Goal: Task Accomplishment & Management: Use online tool/utility

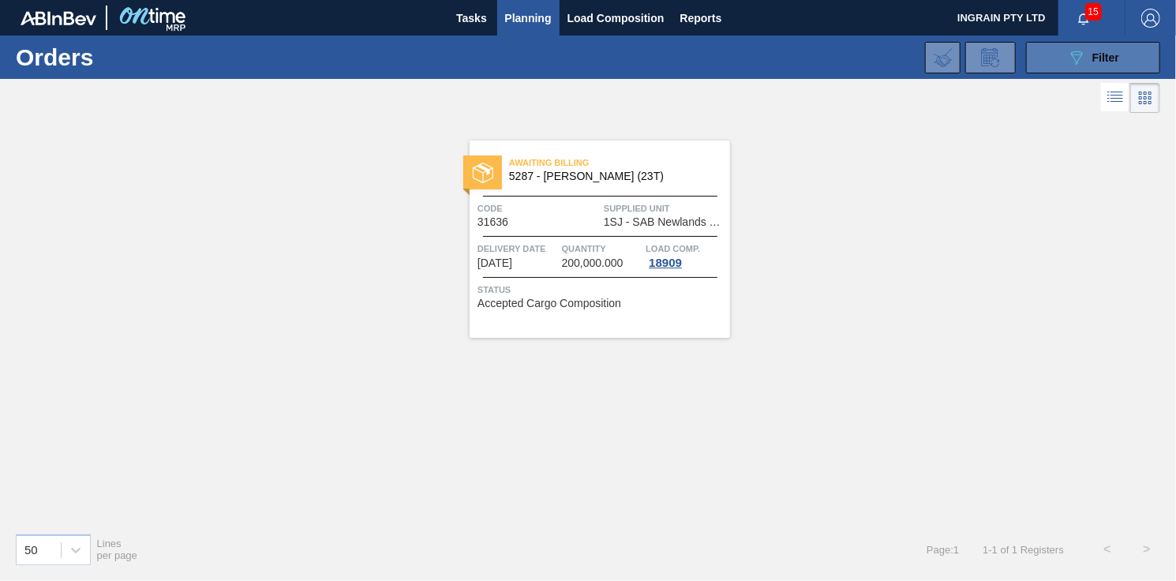
click at [1107, 54] on span "Filter" at bounding box center [1106, 57] width 27 height 13
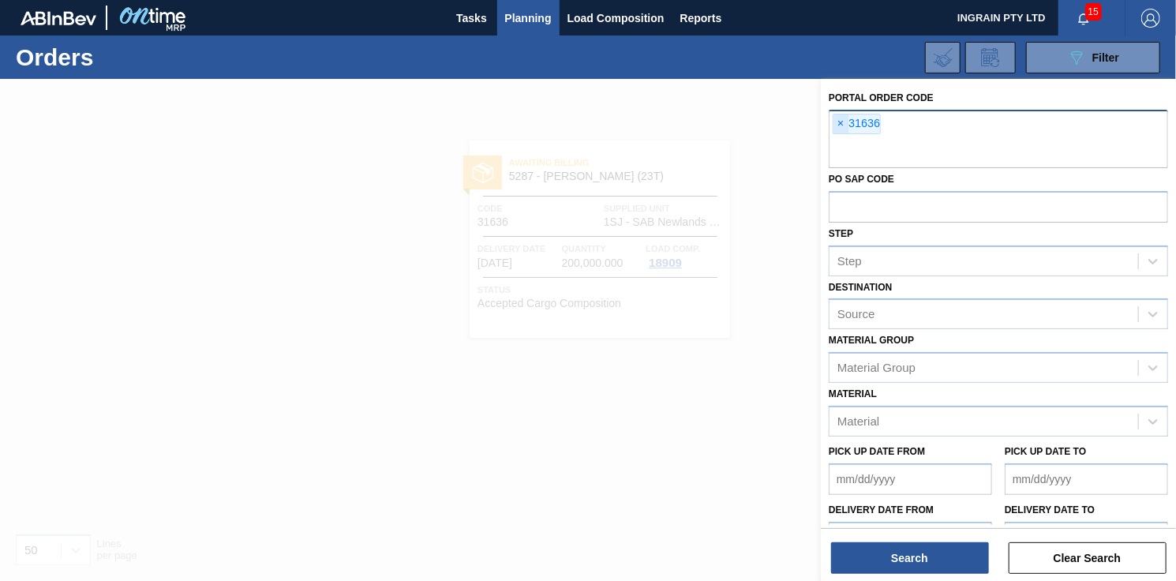
click at [844, 118] on span "×" at bounding box center [841, 123] width 15 height 19
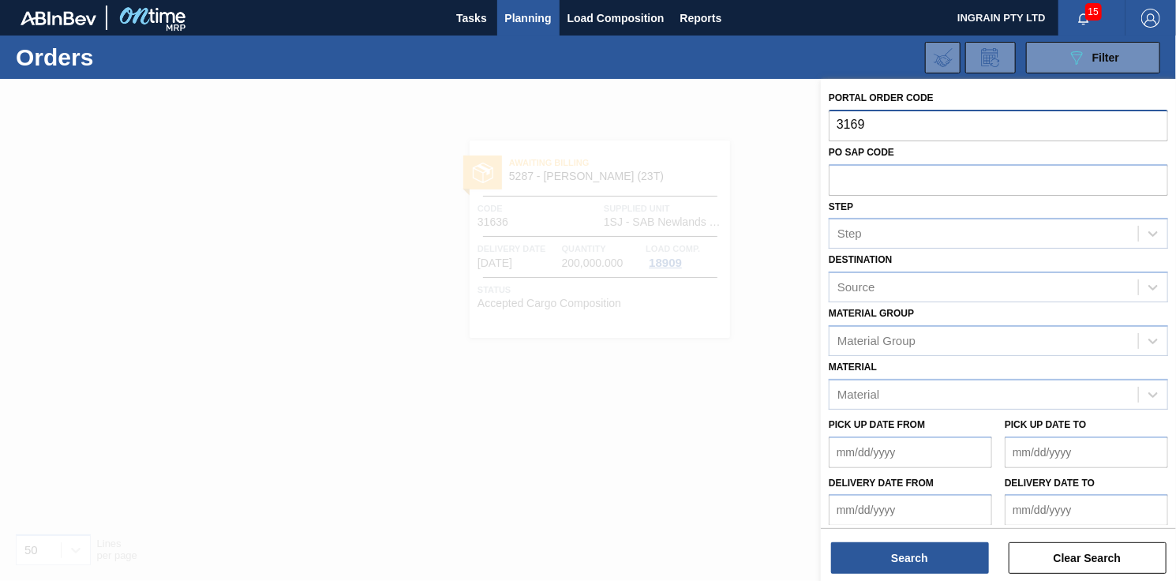
type input "31690"
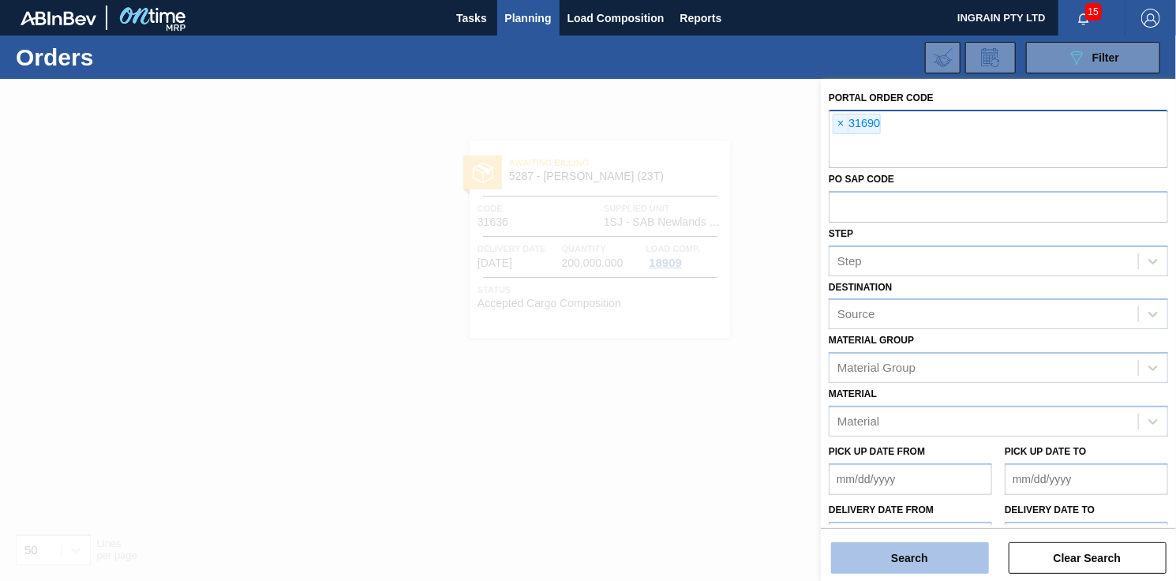
click at [935, 552] on button "Search" at bounding box center [910, 558] width 158 height 32
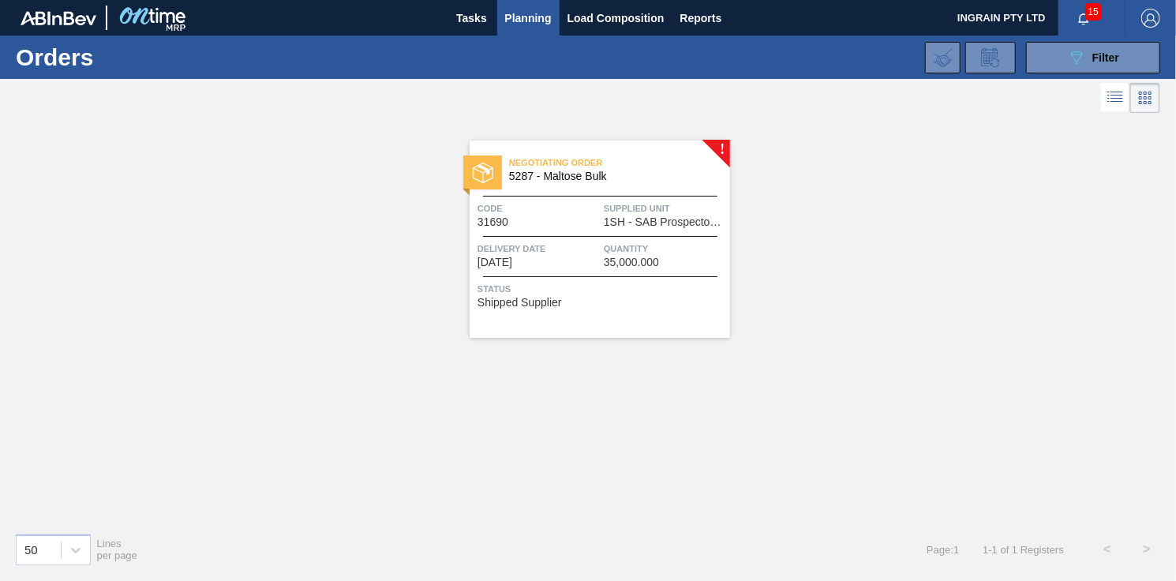
click at [657, 210] on span "Supplied Unit" at bounding box center [665, 209] width 122 height 16
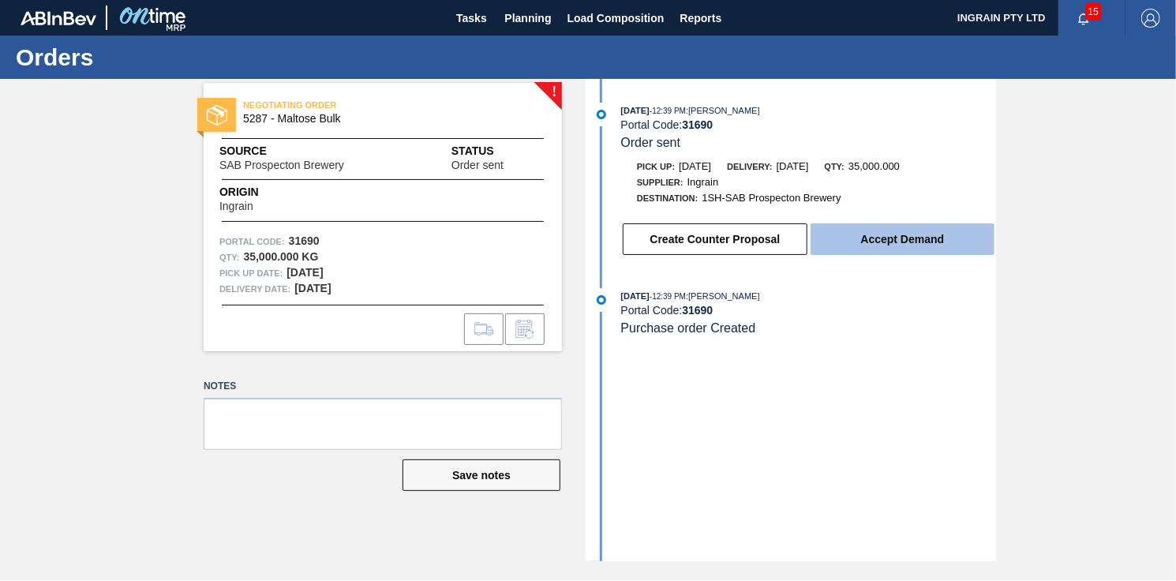
click at [894, 231] on button "Accept Demand" at bounding box center [903, 239] width 184 height 32
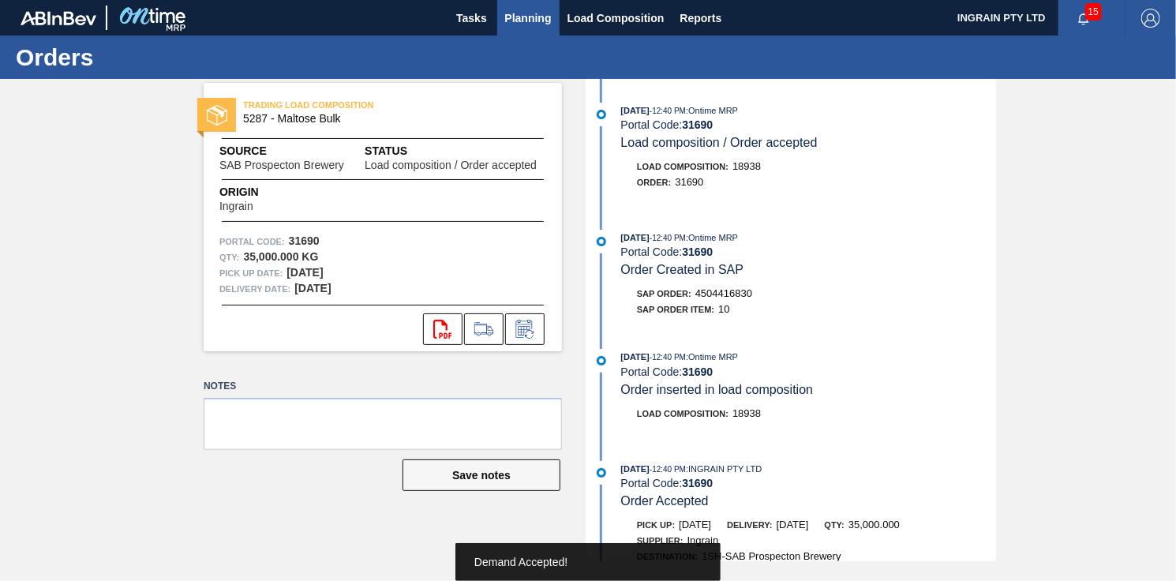
click at [524, 12] on span "Planning" at bounding box center [528, 18] width 47 height 19
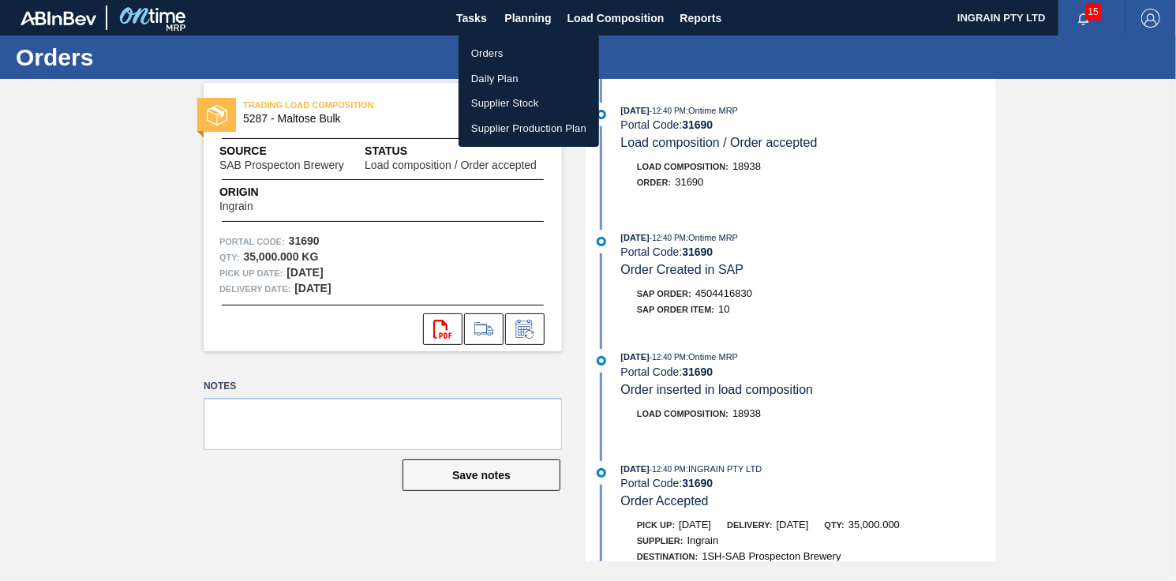
click at [512, 47] on li "Orders" at bounding box center [529, 53] width 141 height 25
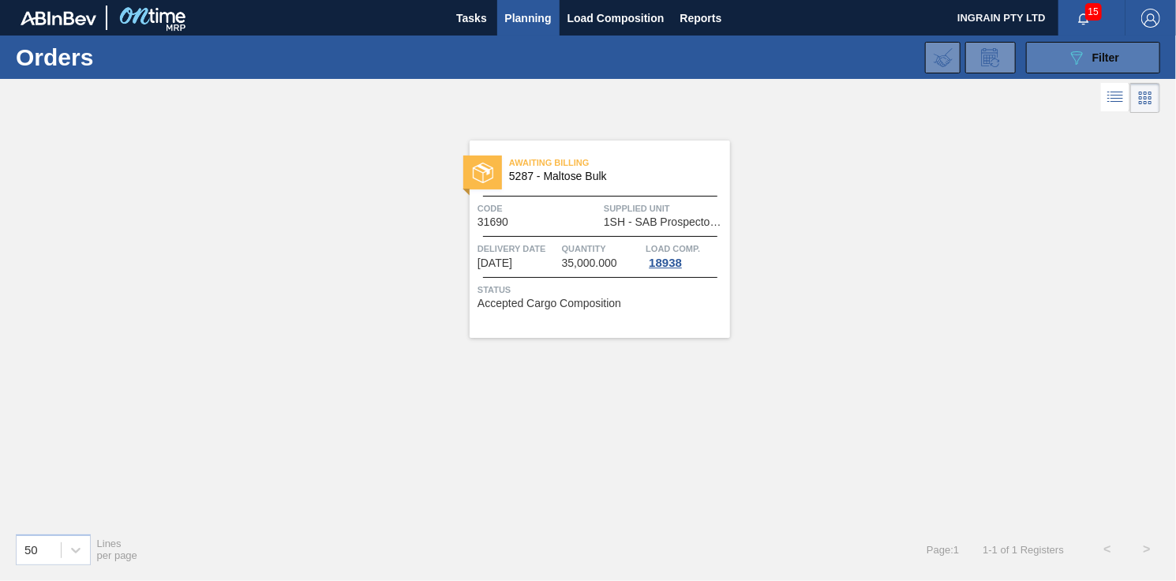
click at [1115, 58] on span "Filter" at bounding box center [1106, 57] width 27 height 13
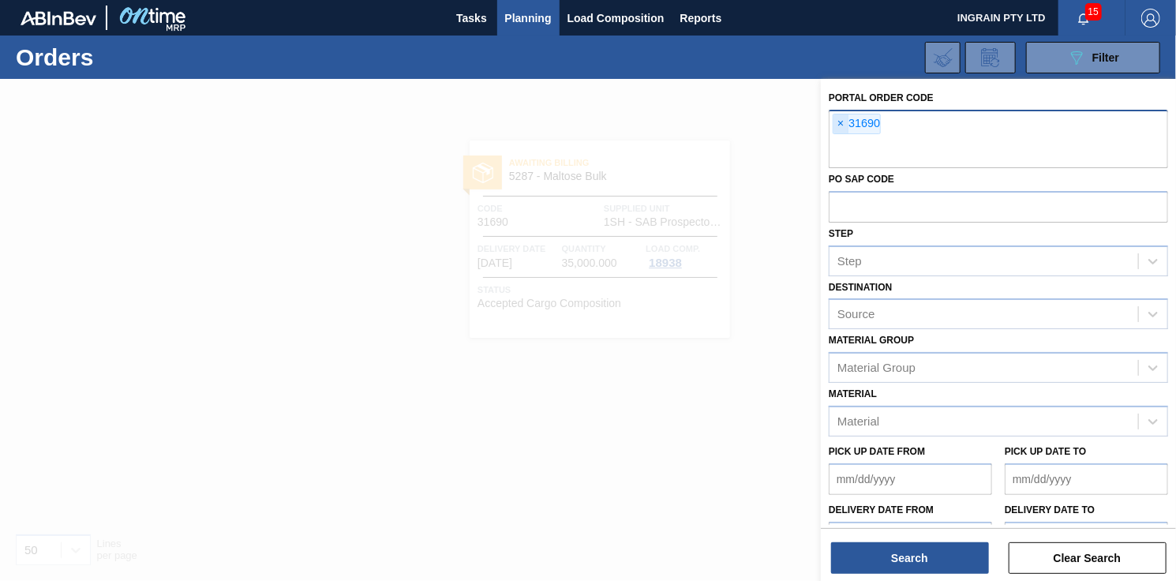
click at [842, 119] on span "×" at bounding box center [841, 123] width 15 height 19
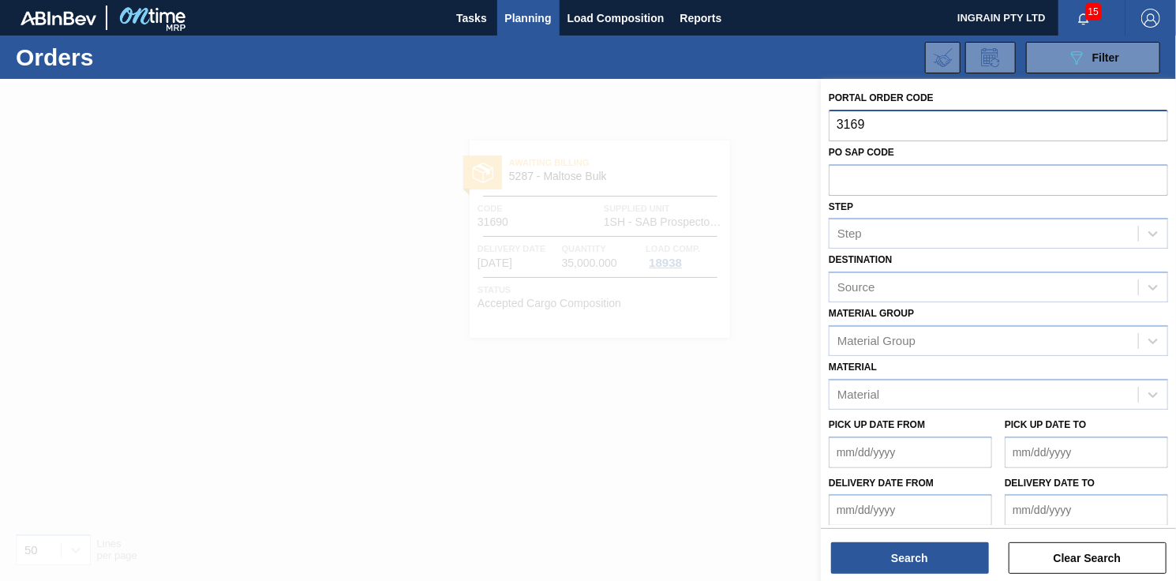
type input "31691"
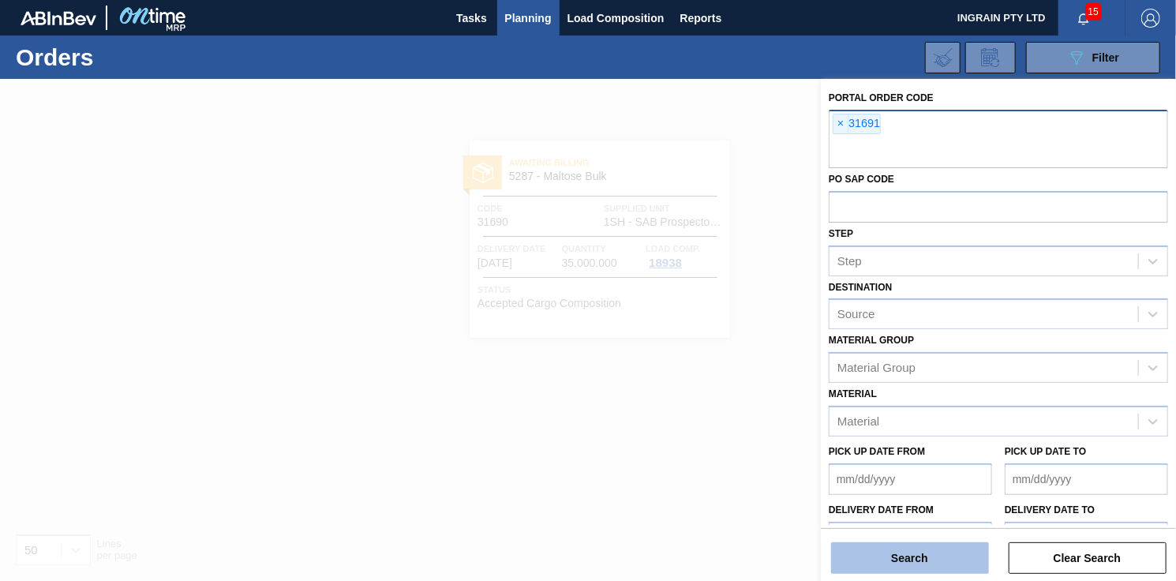
click at [933, 548] on button "Search" at bounding box center [910, 558] width 158 height 32
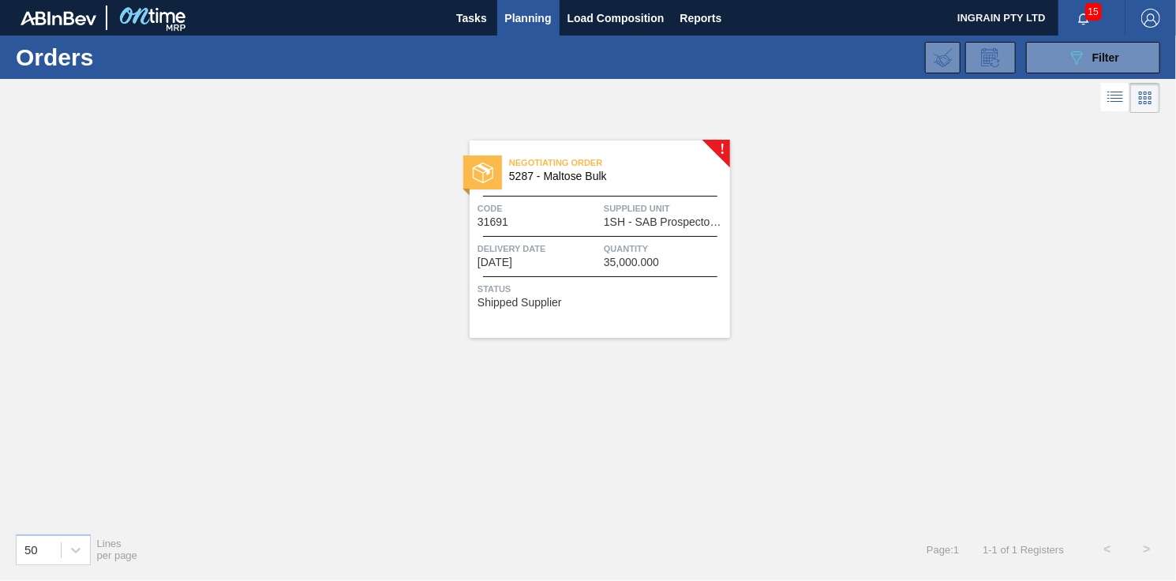
click at [648, 207] on span "Supplied Unit" at bounding box center [665, 209] width 122 height 16
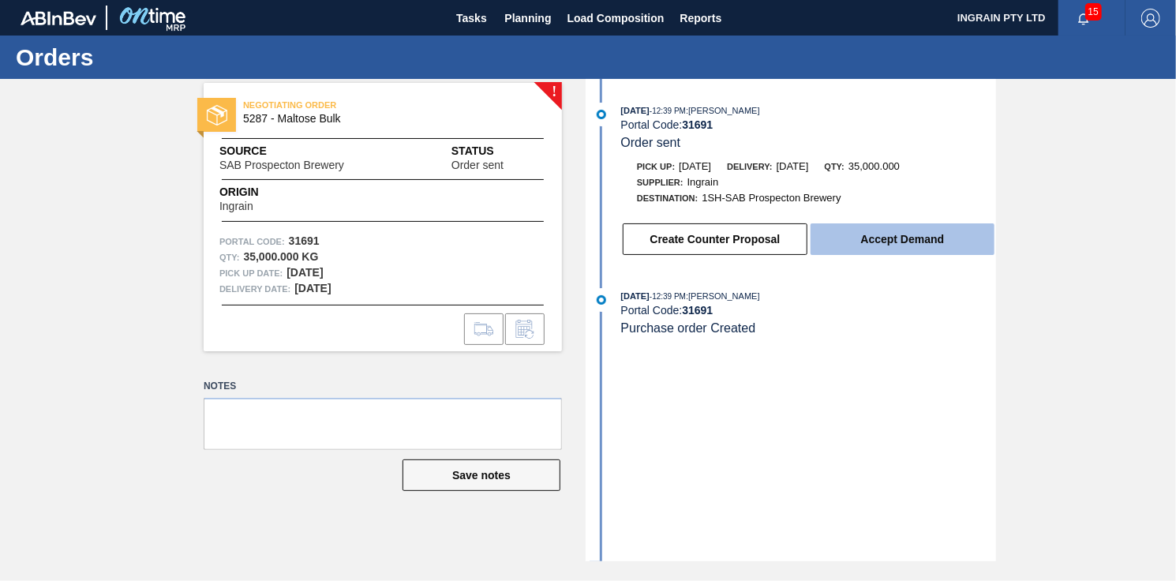
click at [868, 242] on button "Accept Demand" at bounding box center [903, 239] width 184 height 32
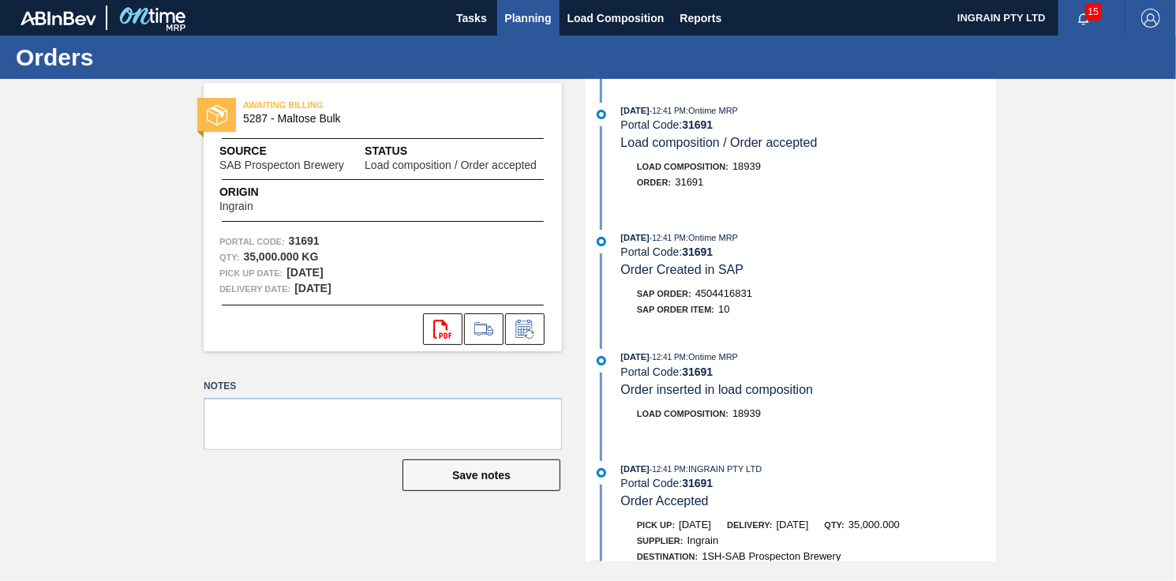
click at [519, 16] on span "Planning" at bounding box center [528, 18] width 47 height 19
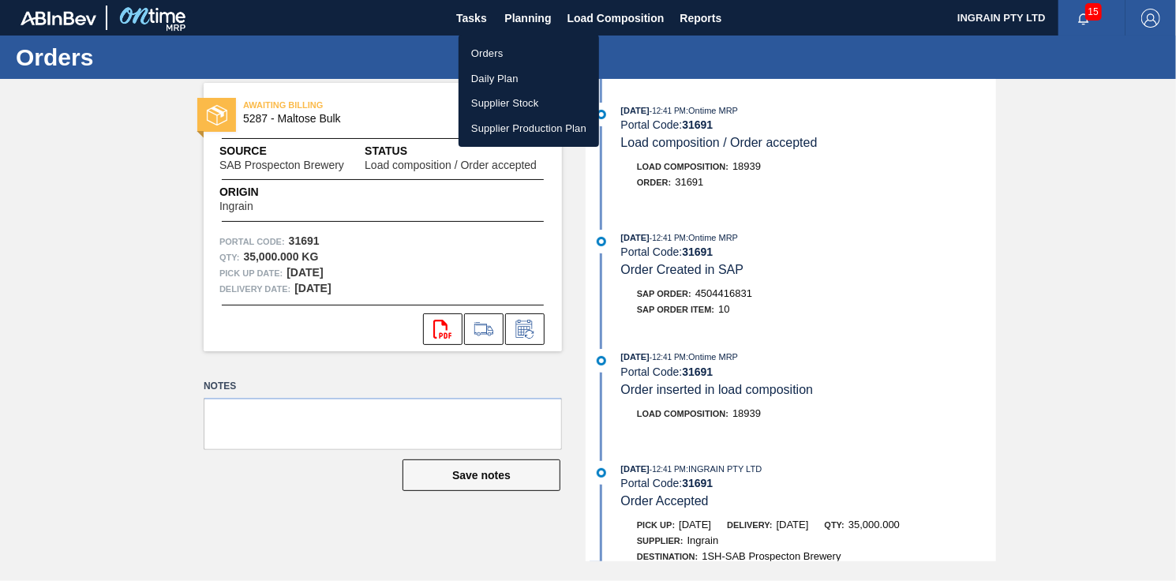
click at [493, 54] on li "Orders" at bounding box center [529, 53] width 141 height 25
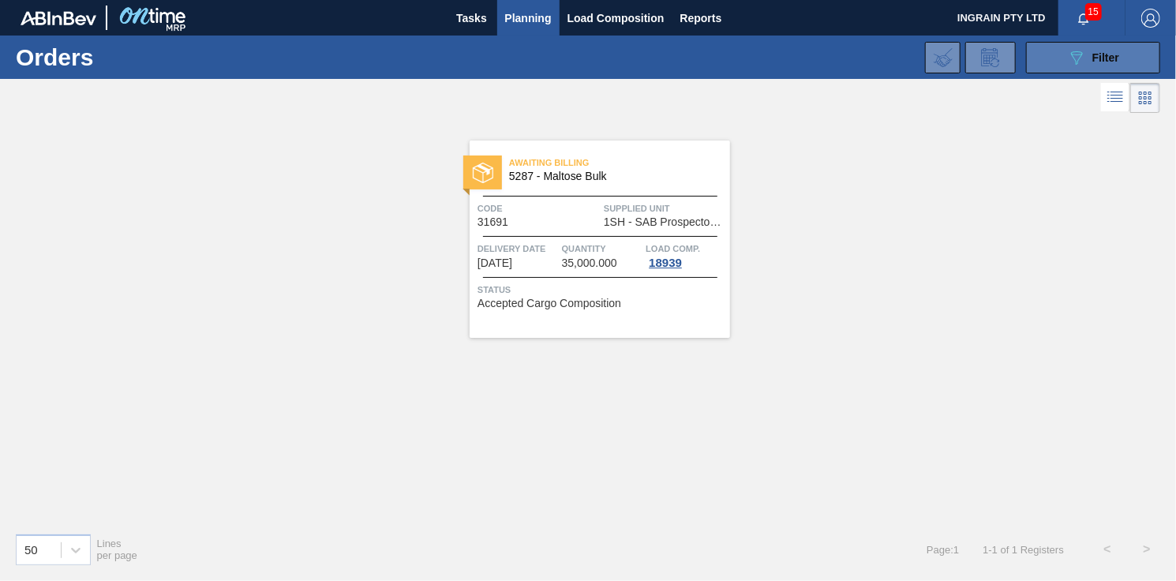
click at [1065, 54] on button "089F7B8B-B2A5-4AFE-B5C0-19BA573D28AC Filter" at bounding box center [1093, 58] width 134 height 32
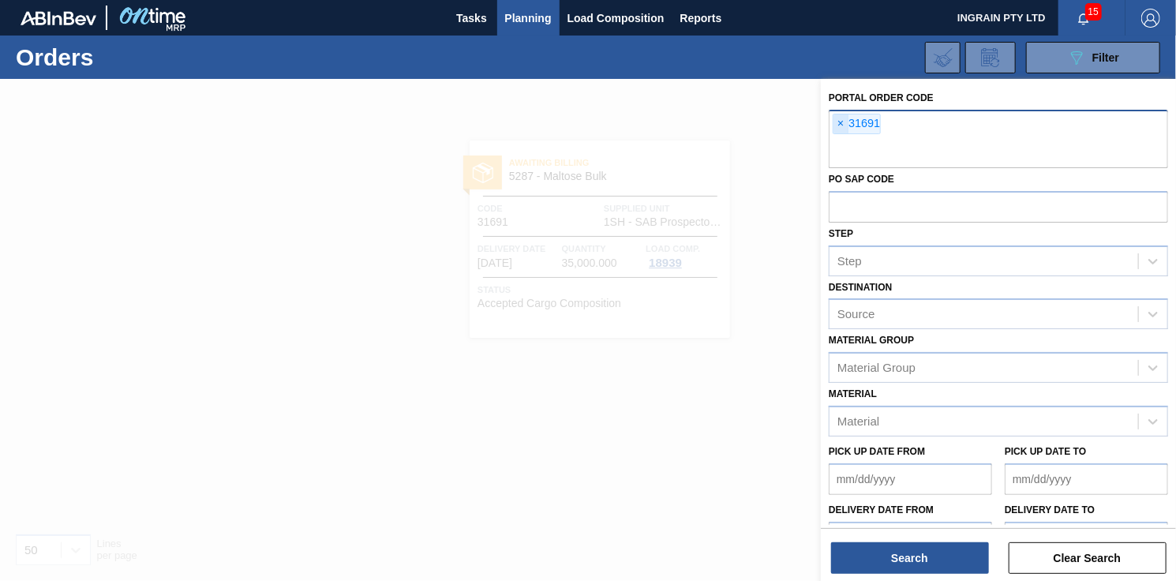
click at [843, 126] on span "×" at bounding box center [841, 123] width 15 height 19
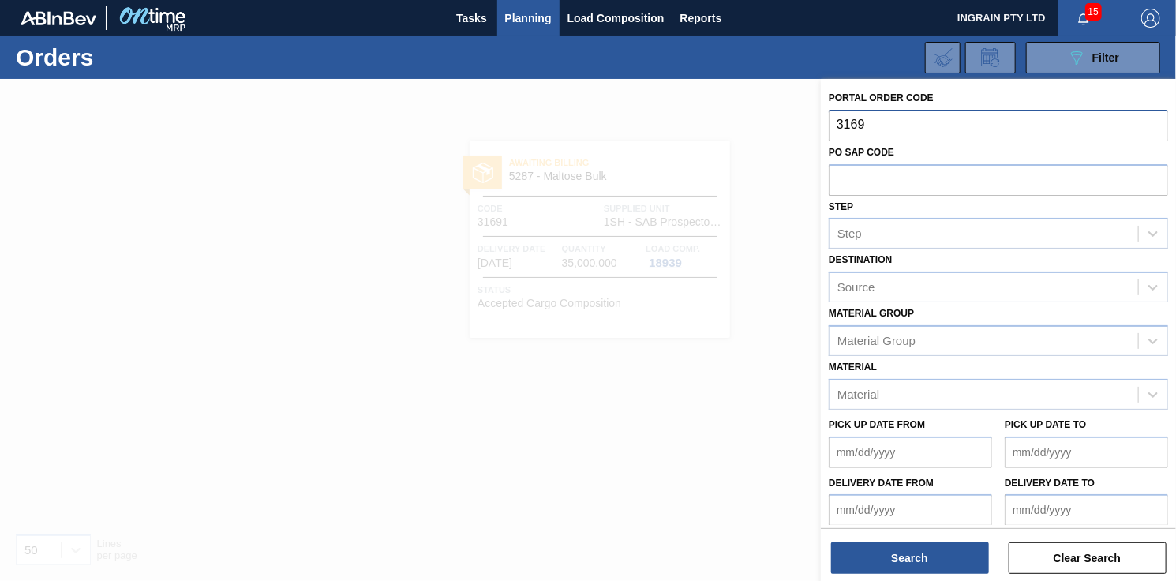
type input "31699"
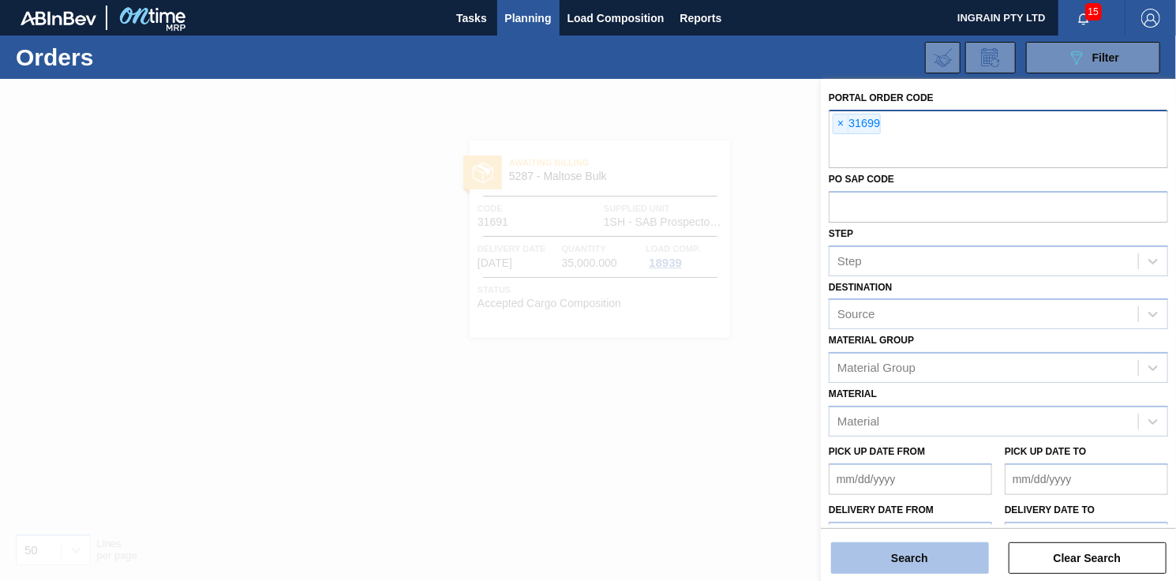
click at [943, 549] on button "Search" at bounding box center [910, 558] width 158 height 32
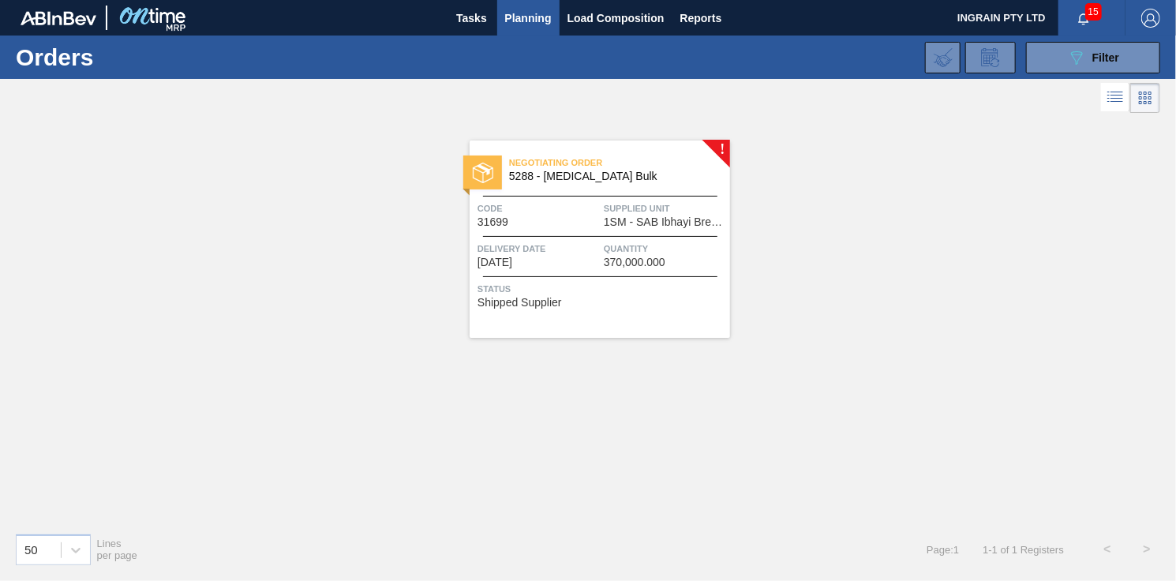
click at [658, 219] on span "1SM - SAB Ibhayi Brewery" at bounding box center [665, 222] width 122 height 12
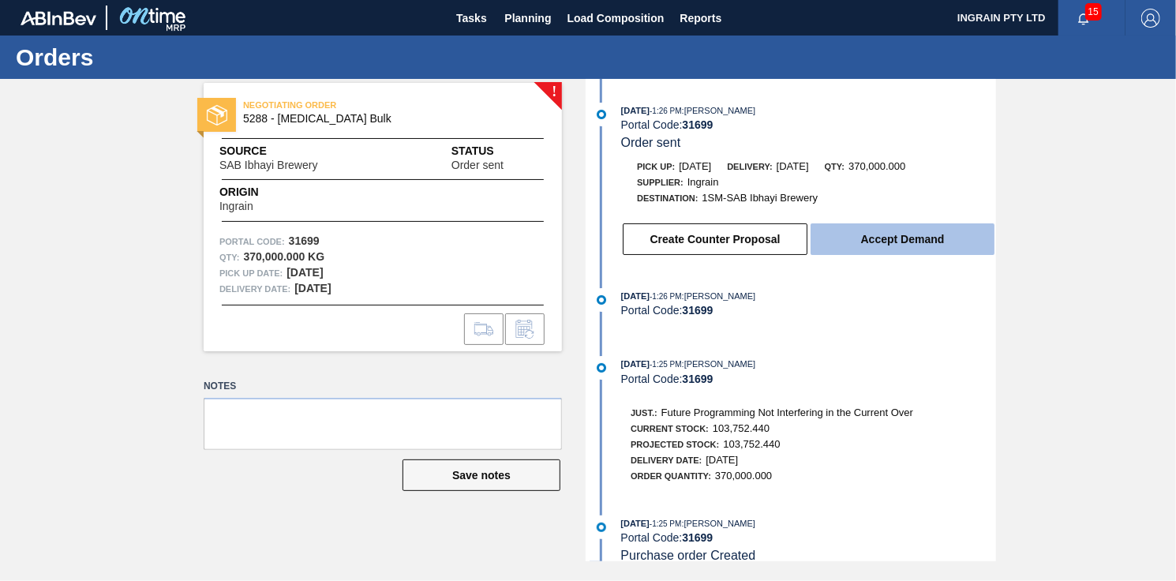
click at [867, 238] on button "Accept Demand" at bounding box center [903, 239] width 184 height 32
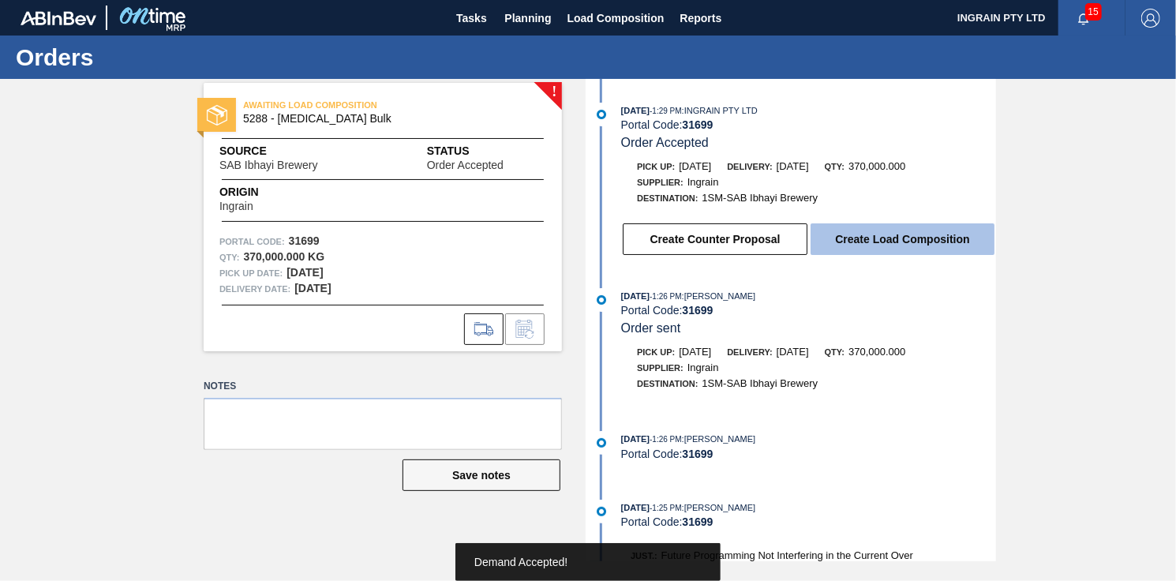
click at [909, 239] on button "Create Load Composition" at bounding box center [903, 239] width 184 height 32
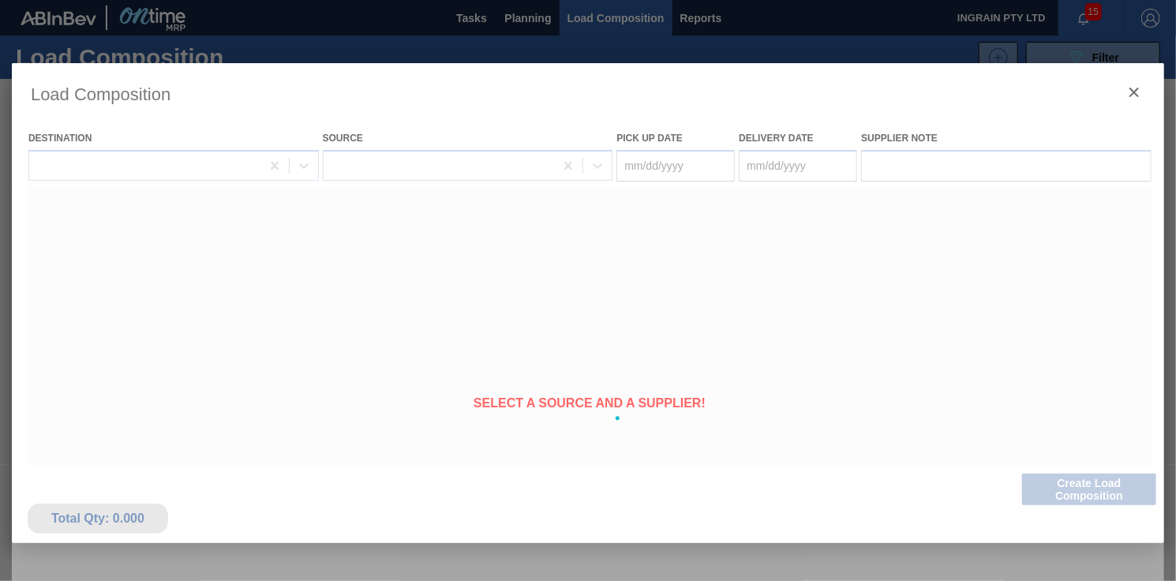
type Date "[DATE]"
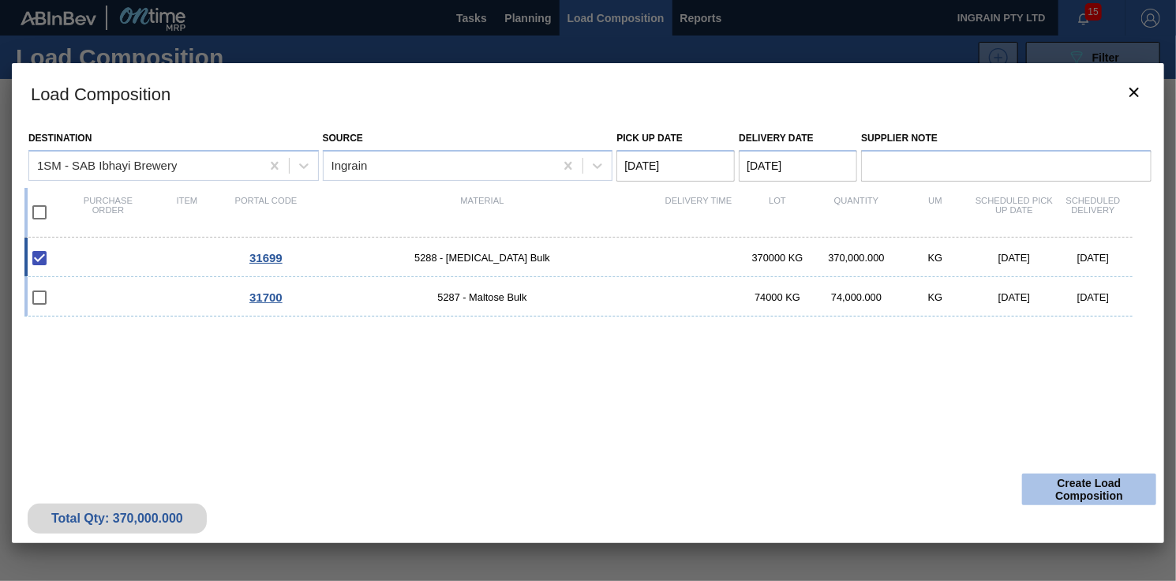
click at [1099, 483] on button "Create Load Composition" at bounding box center [1089, 490] width 134 height 32
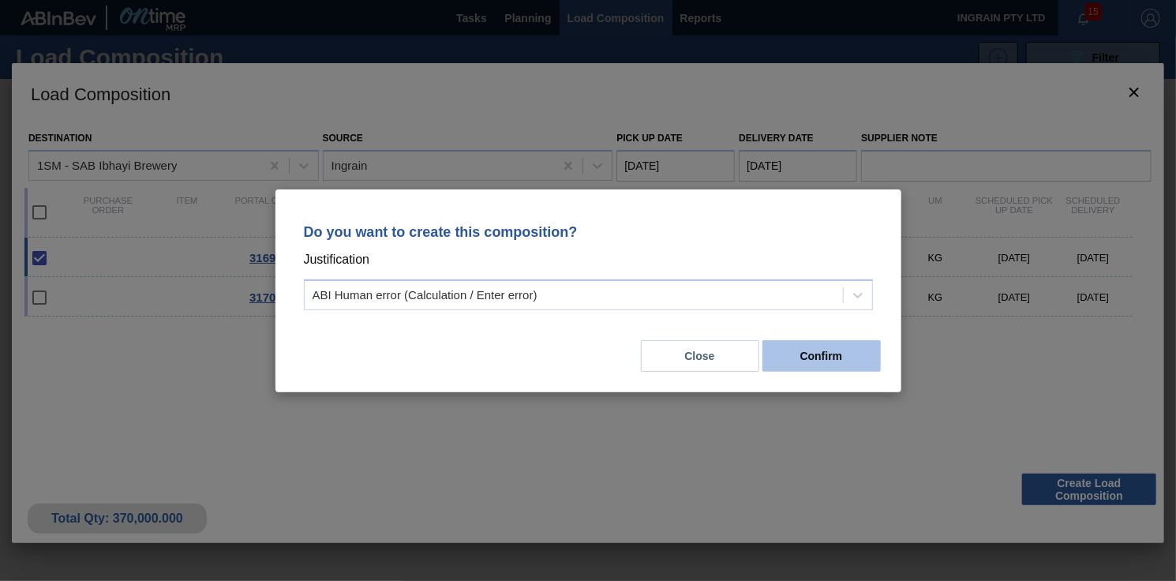
click at [841, 357] on button "Confirm" at bounding box center [822, 356] width 118 height 32
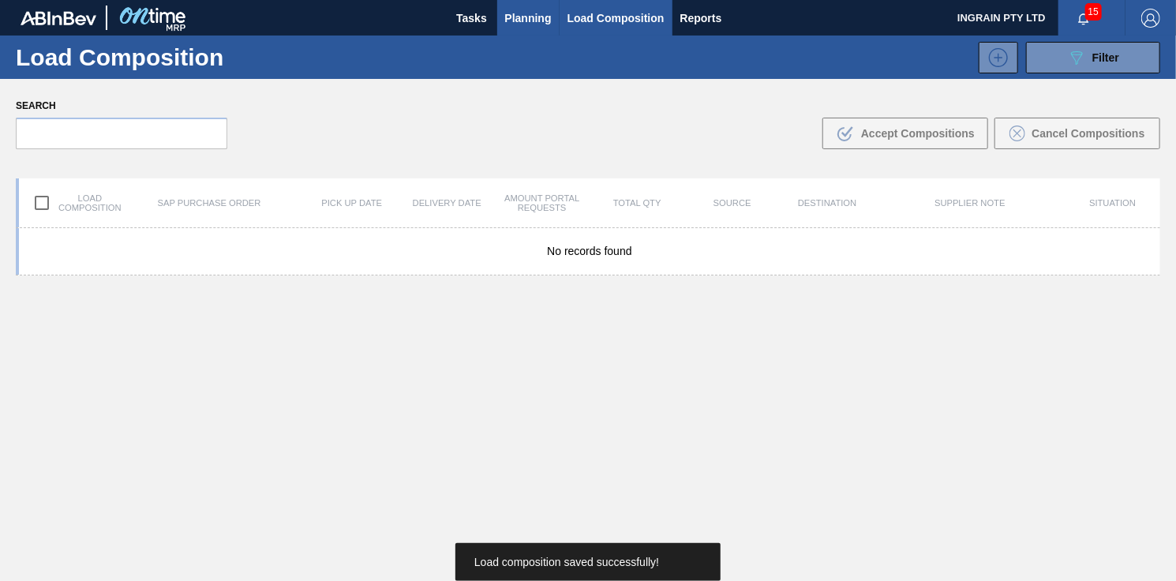
click at [519, 21] on span "Planning" at bounding box center [528, 18] width 47 height 19
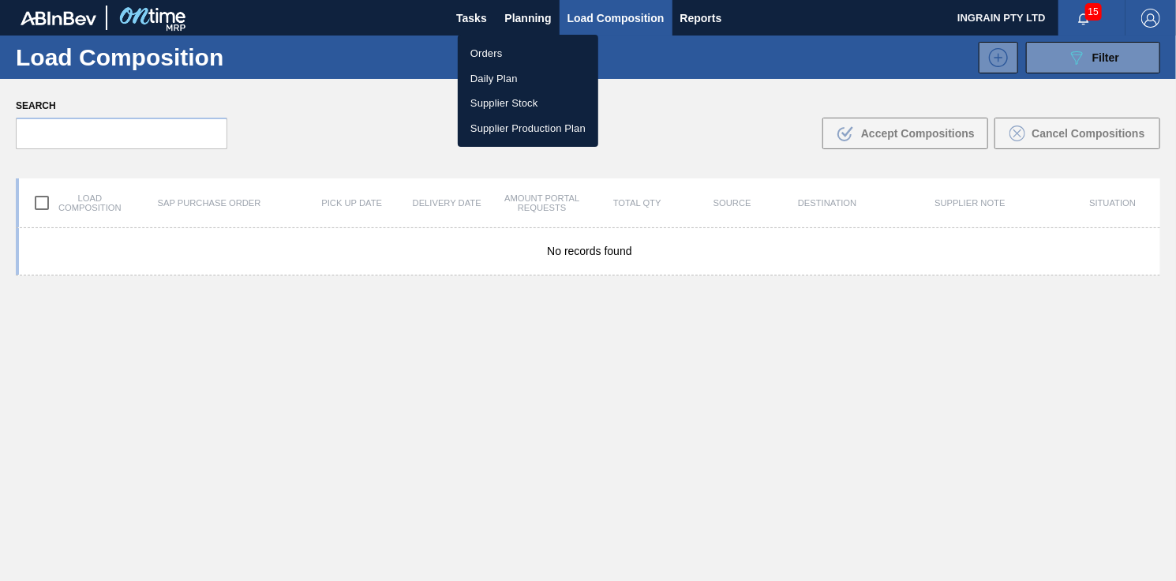
click at [493, 51] on li "Orders" at bounding box center [528, 53] width 141 height 25
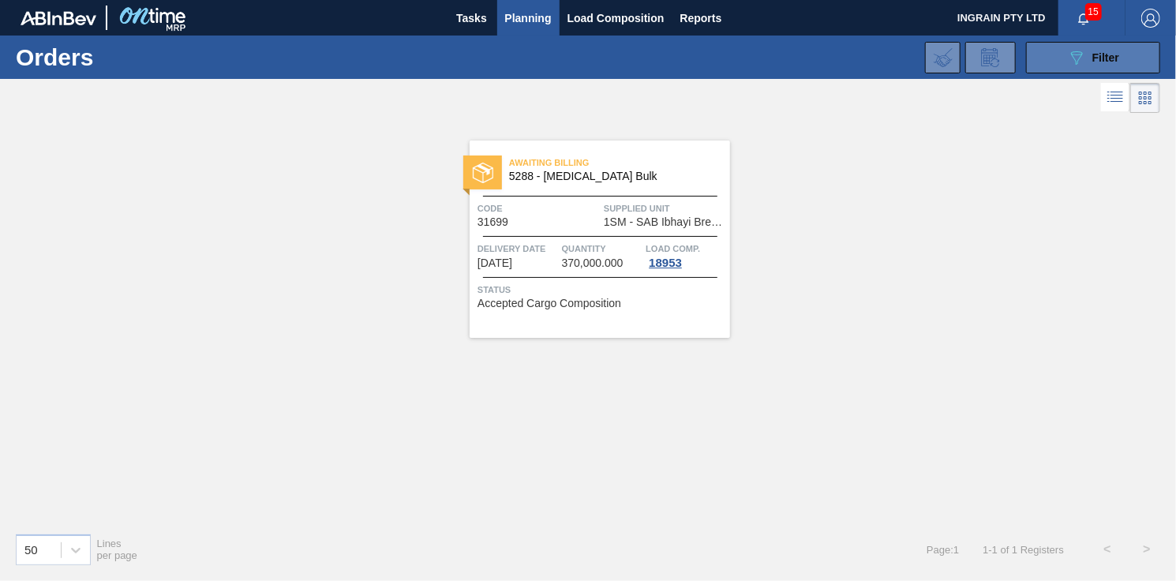
click at [1078, 51] on icon at bounding box center [1077, 57] width 12 height 13
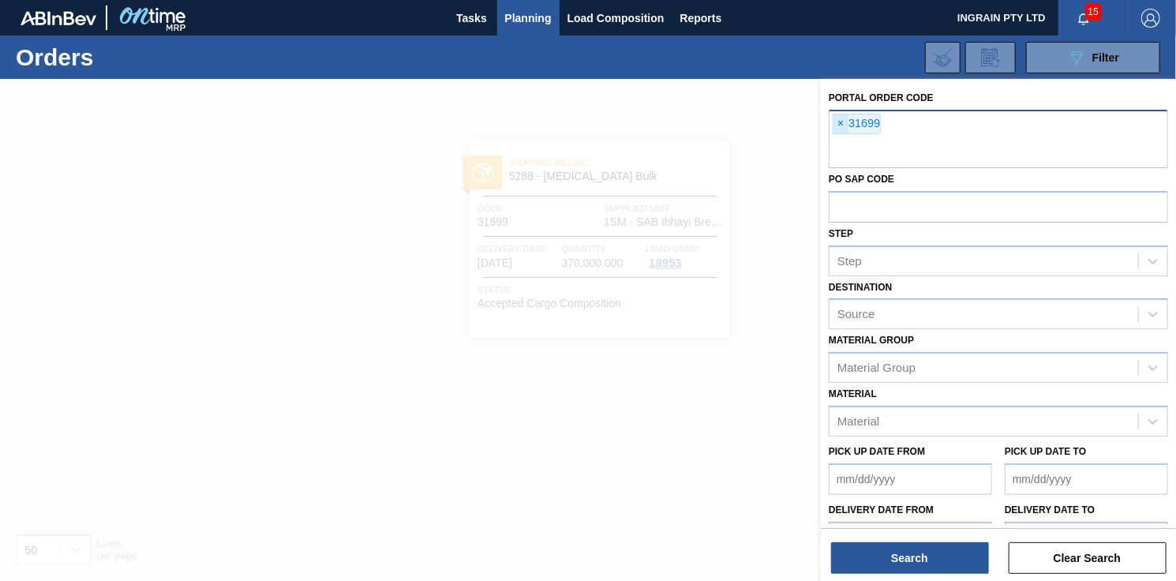
click at [840, 122] on span "×" at bounding box center [841, 123] width 15 height 19
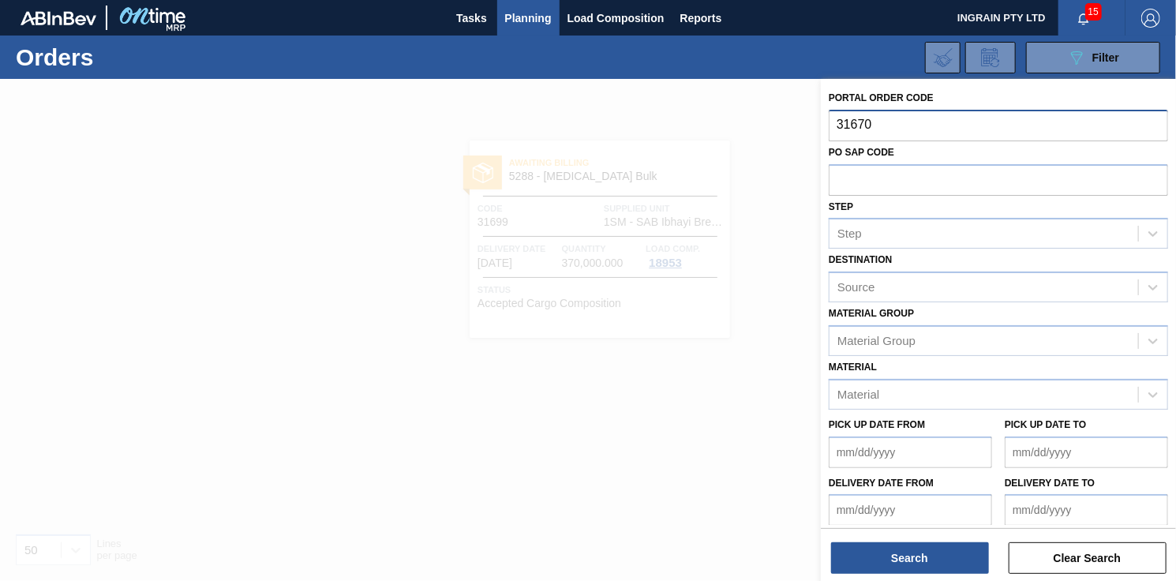
type input "316700"
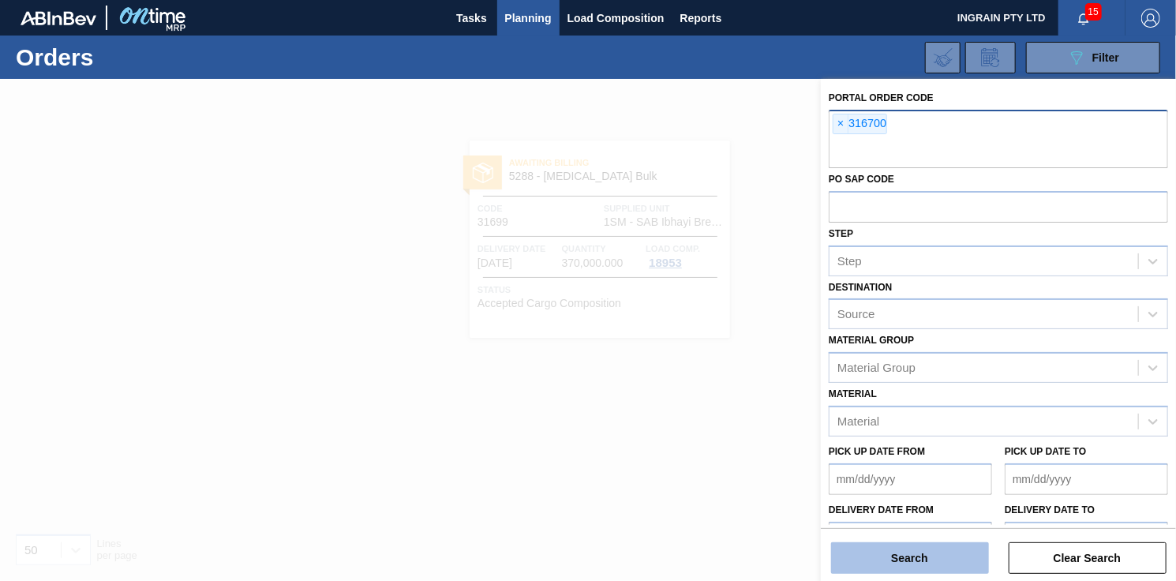
click at [899, 549] on button "Search" at bounding box center [910, 558] width 158 height 32
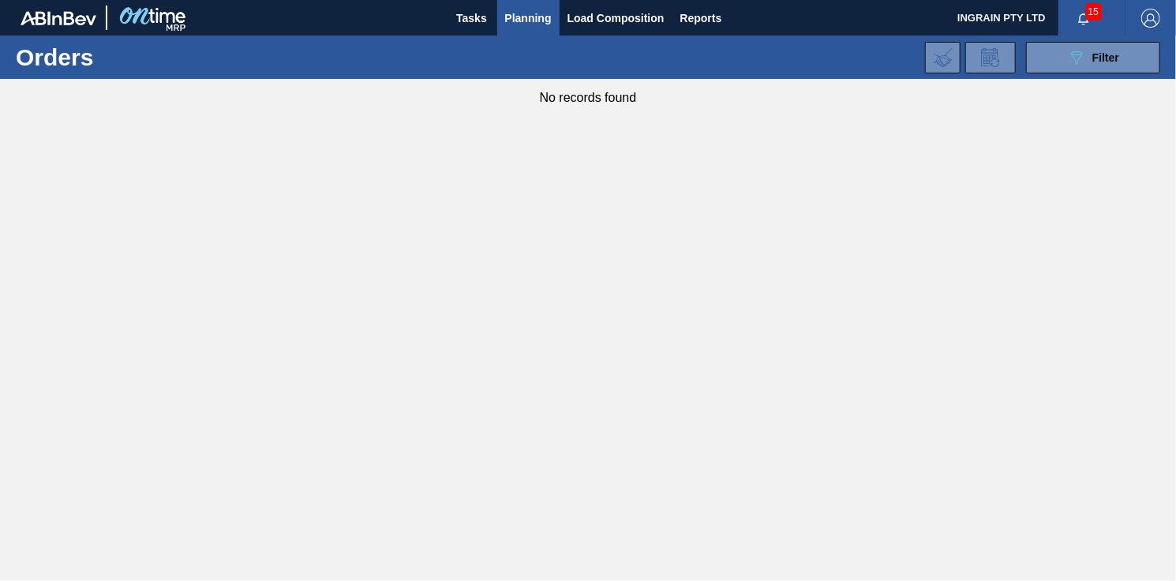
click at [542, 24] on span "Planning" at bounding box center [528, 18] width 47 height 19
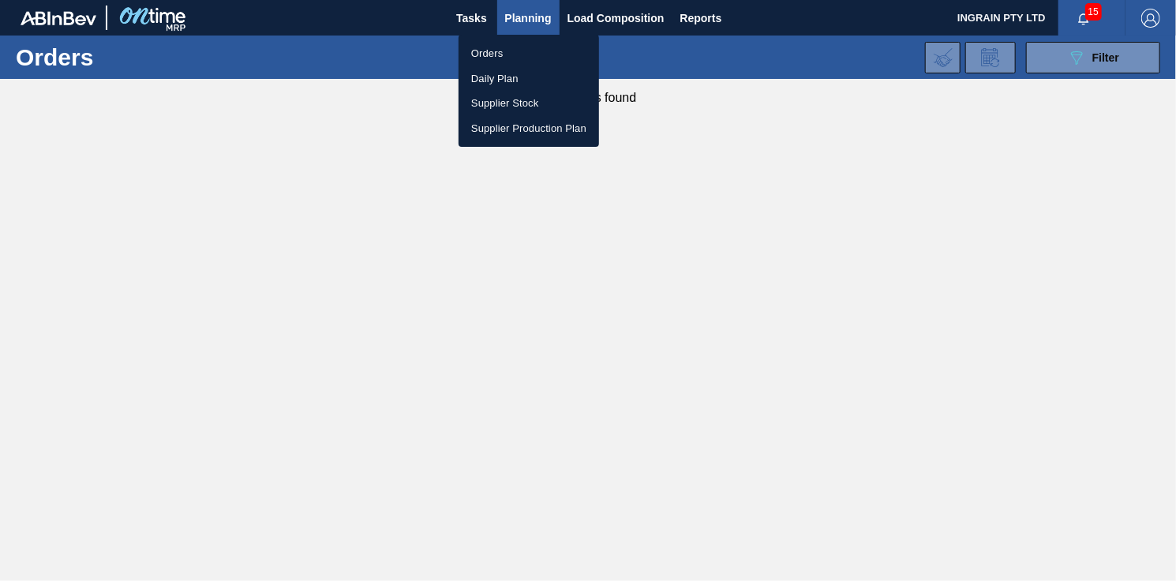
click at [496, 46] on li "Orders" at bounding box center [529, 53] width 141 height 25
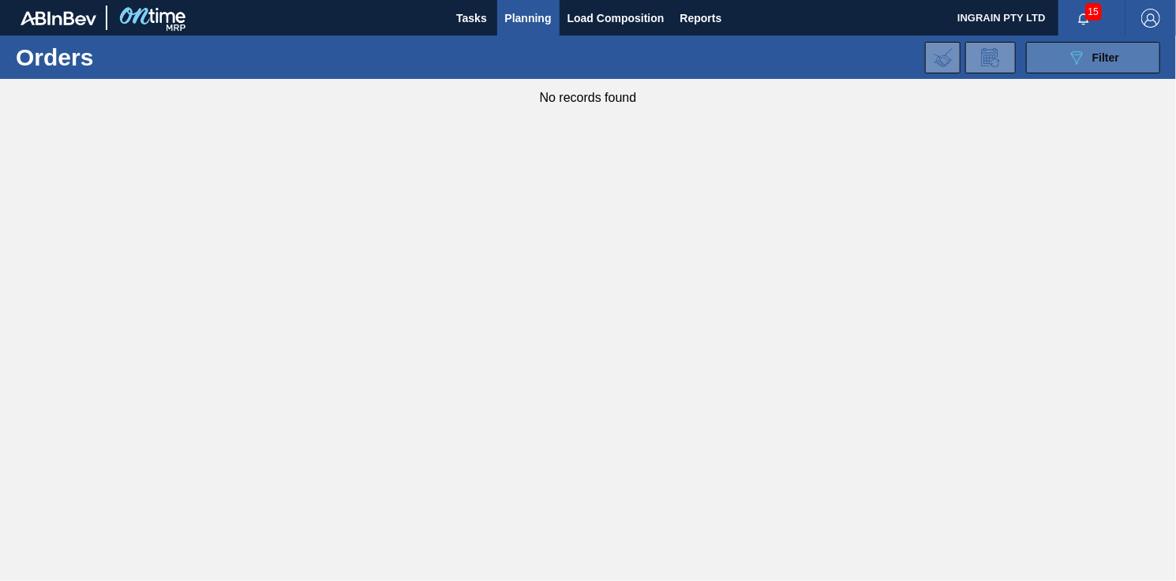
click at [1055, 62] on button "089F7B8B-B2A5-4AFE-B5C0-19BA573D28AC Filter" at bounding box center [1093, 58] width 134 height 32
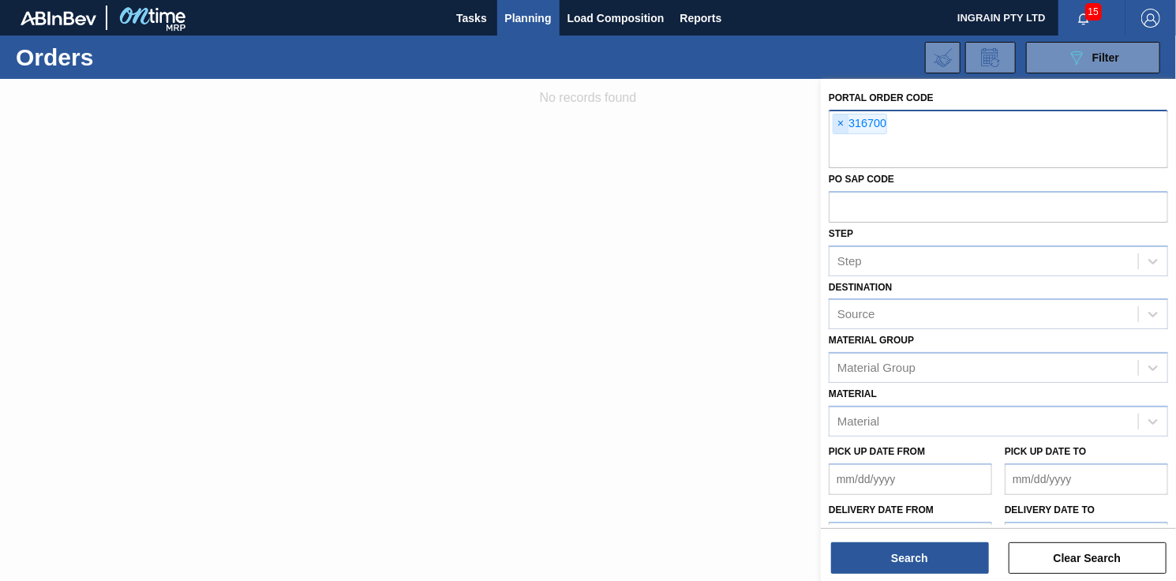
click at [841, 119] on span "×" at bounding box center [841, 123] width 15 height 19
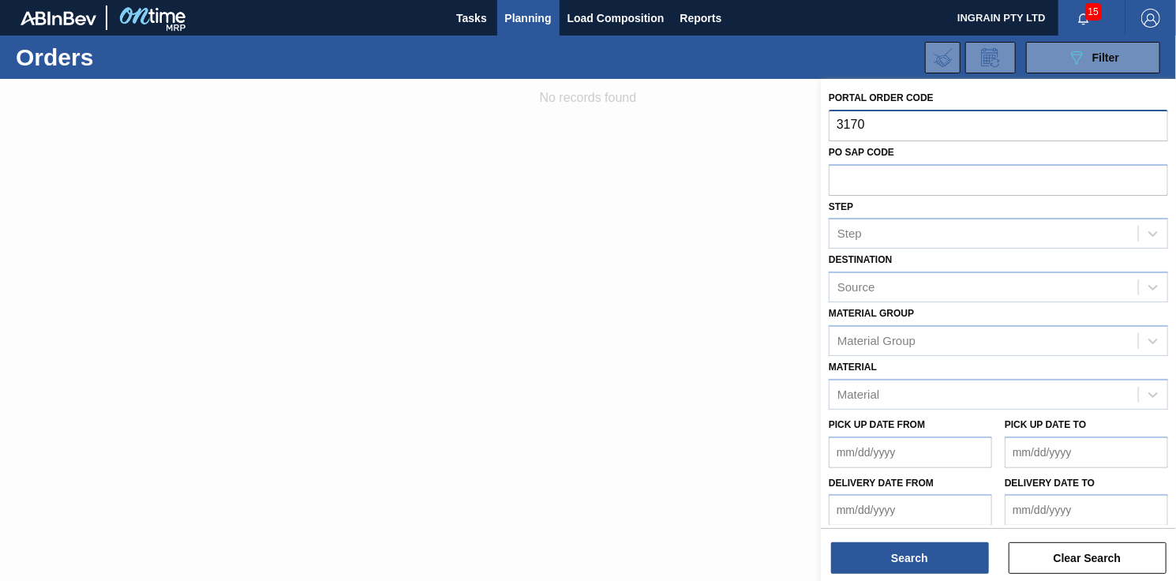
type input "31700"
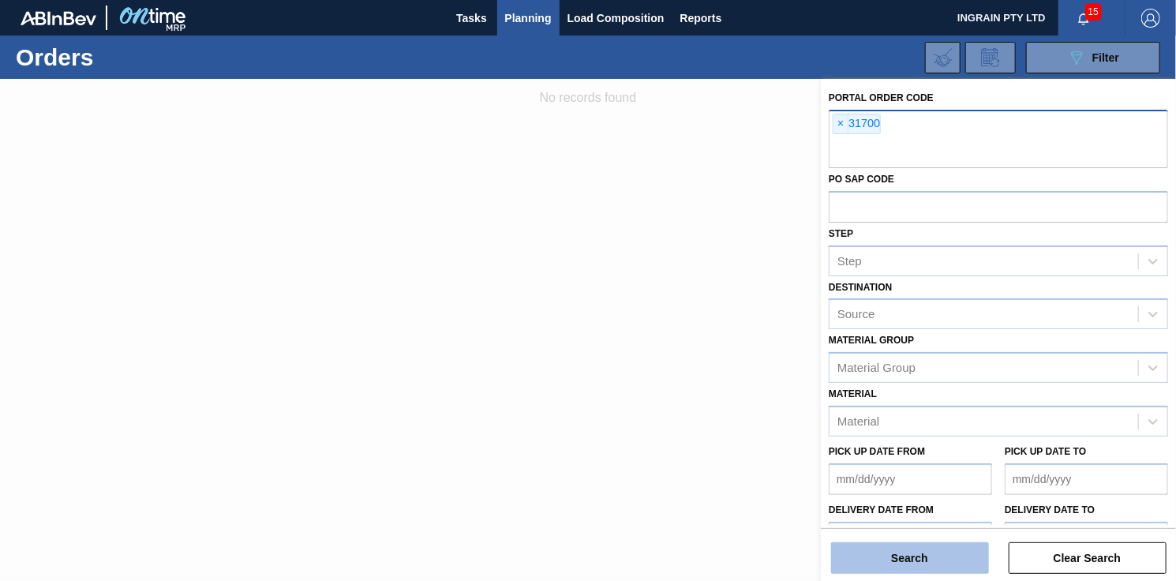
click at [882, 549] on button "Search" at bounding box center [910, 558] width 158 height 32
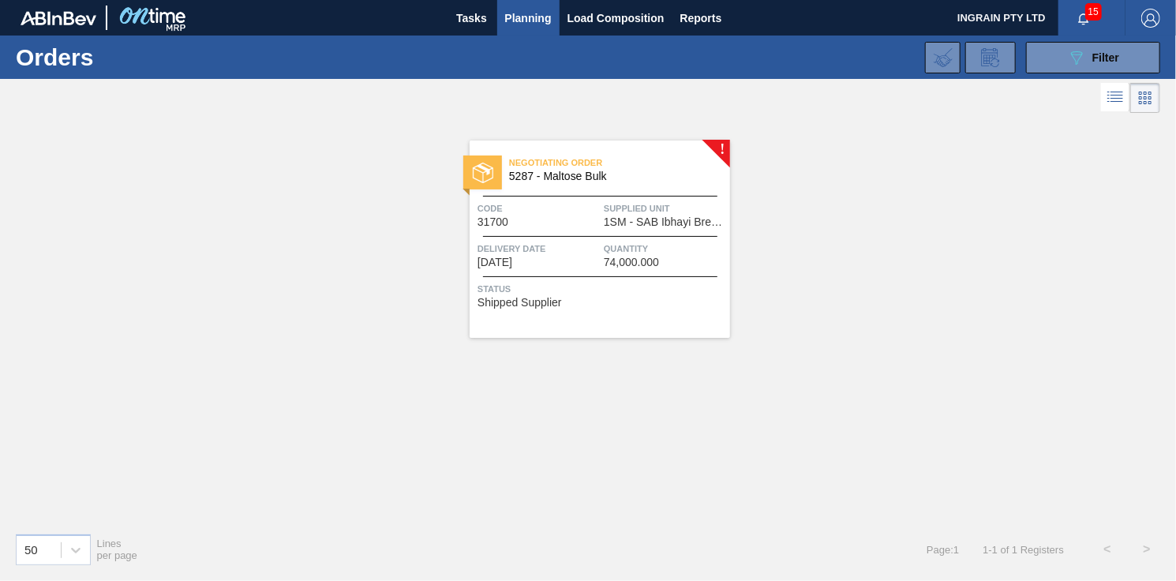
click at [632, 223] on span "1SM - SAB Ibhayi Brewery" at bounding box center [665, 222] width 122 height 12
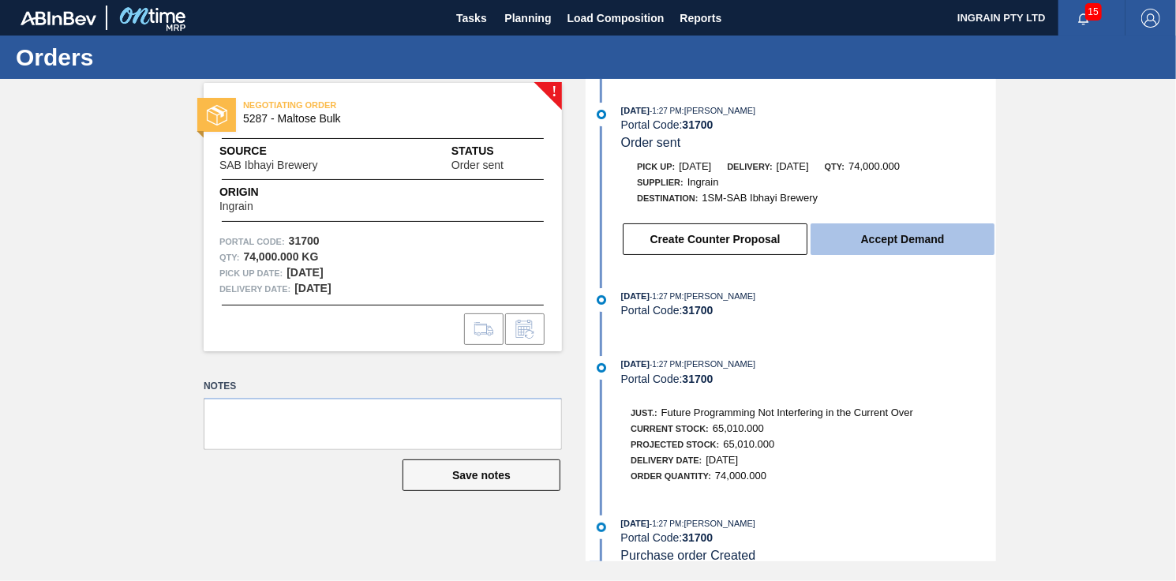
click at [875, 237] on button "Accept Demand" at bounding box center [903, 239] width 184 height 32
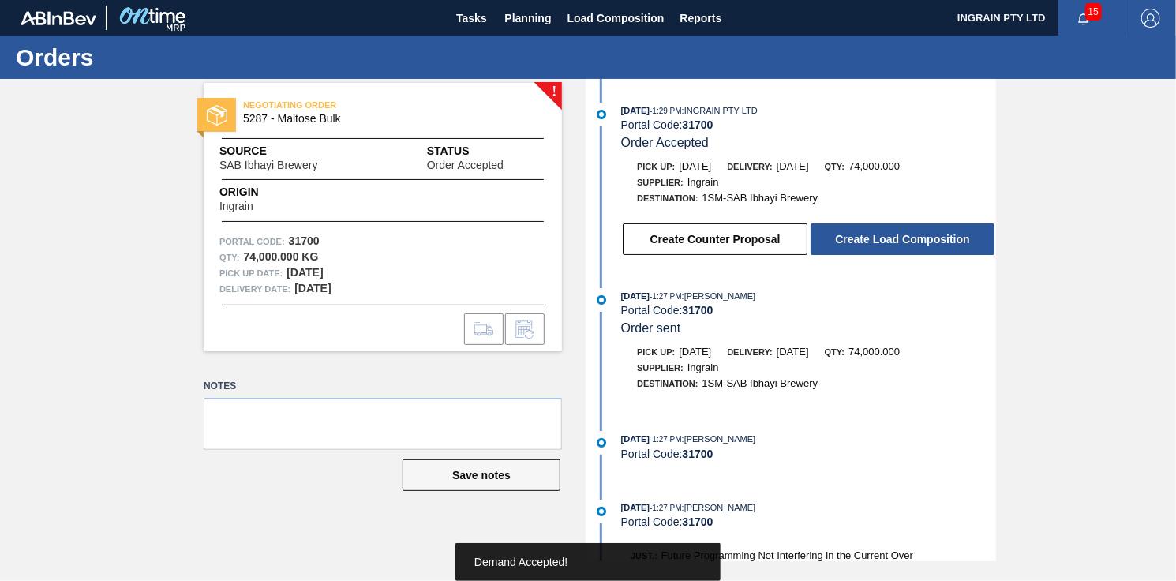
click at [880, 241] on button "Create Load Composition" at bounding box center [903, 239] width 184 height 32
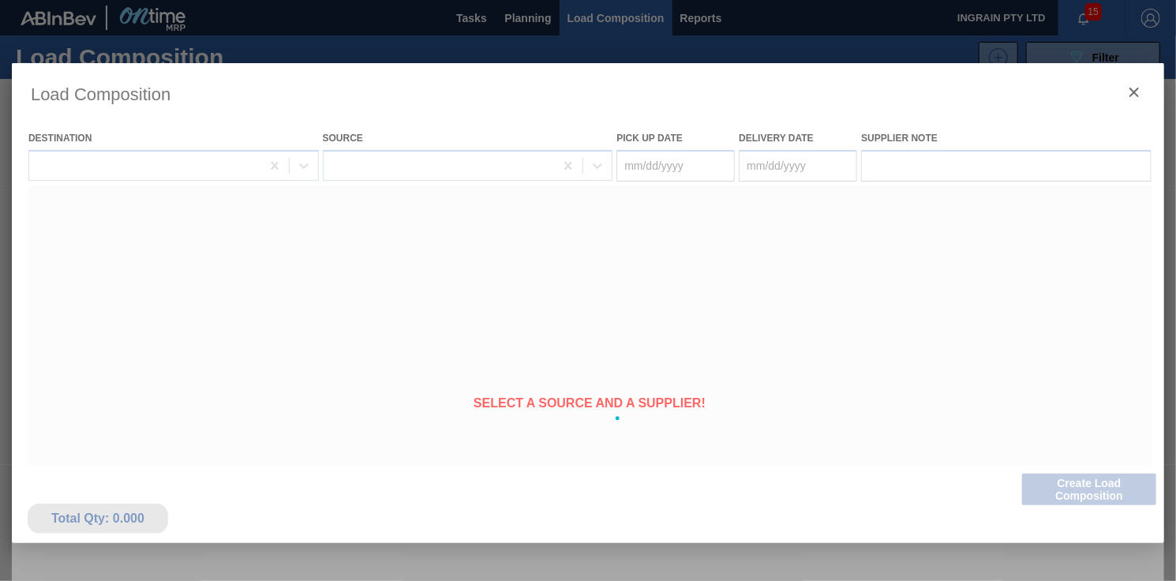
type Date "[DATE]"
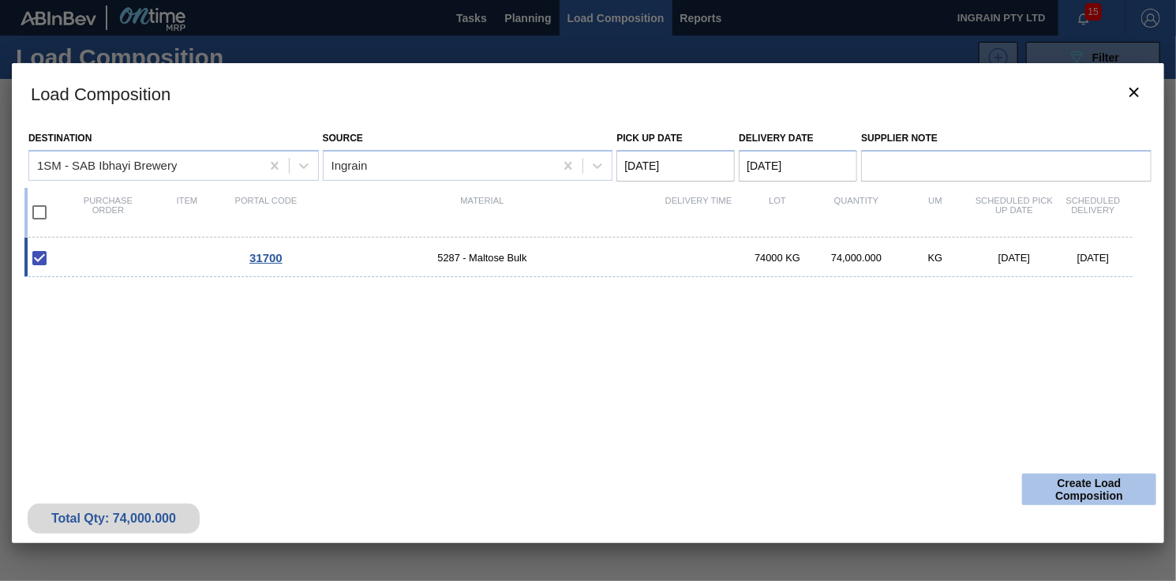
click at [1076, 482] on button "Create Load Composition" at bounding box center [1089, 490] width 134 height 32
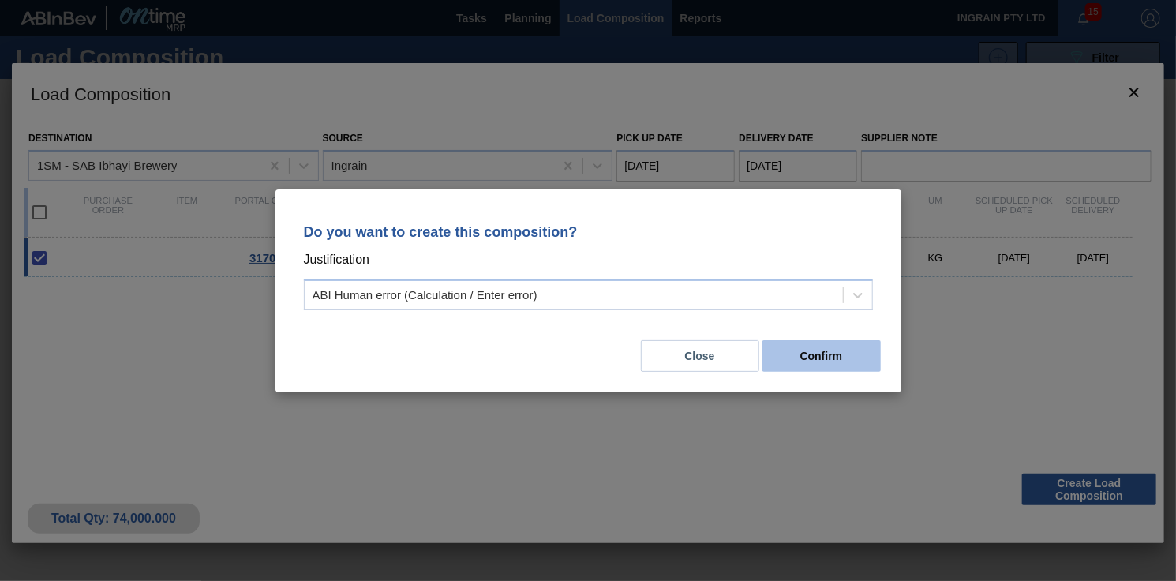
click at [823, 355] on button "Confirm" at bounding box center [822, 356] width 118 height 32
